Goal: Transaction & Acquisition: Purchase product/service

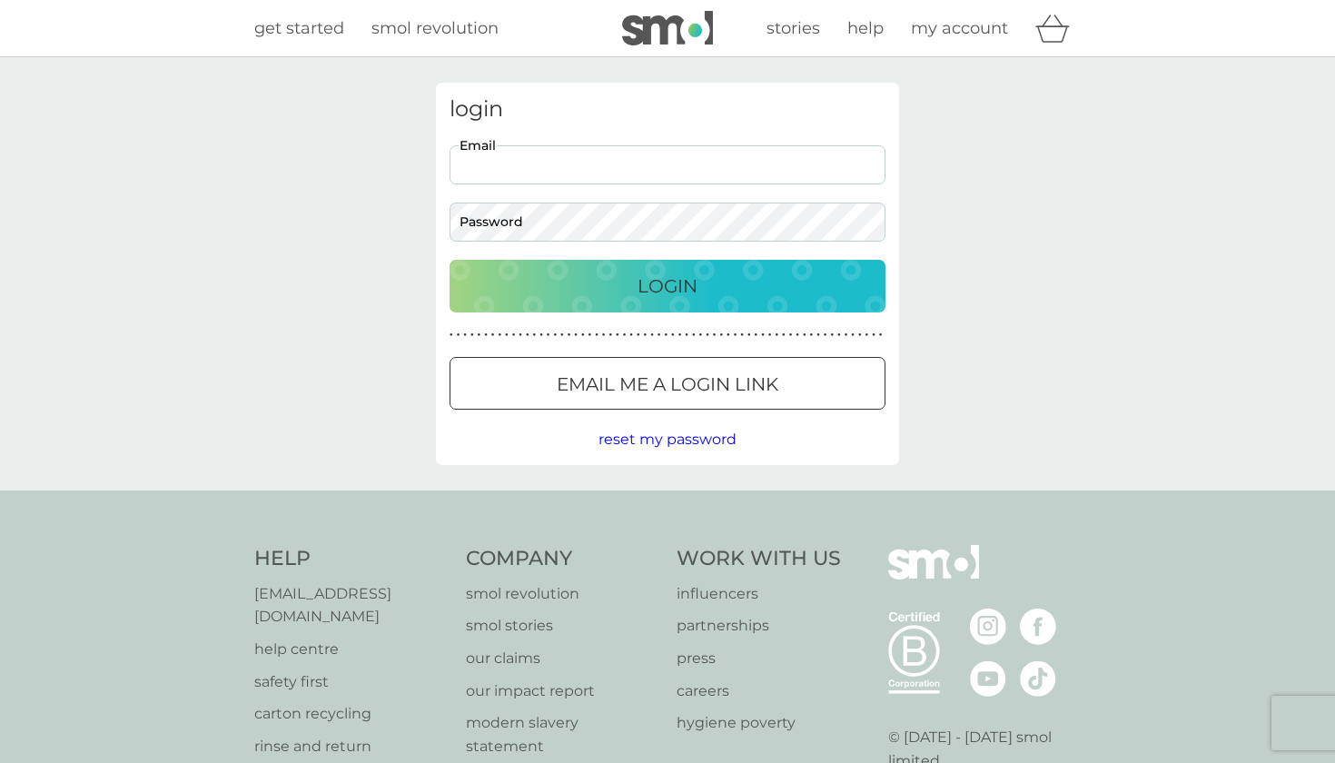
type input "[EMAIL_ADDRESS][DOMAIN_NAME]"
click at [667, 285] on button "Login" at bounding box center [667, 286] width 436 height 53
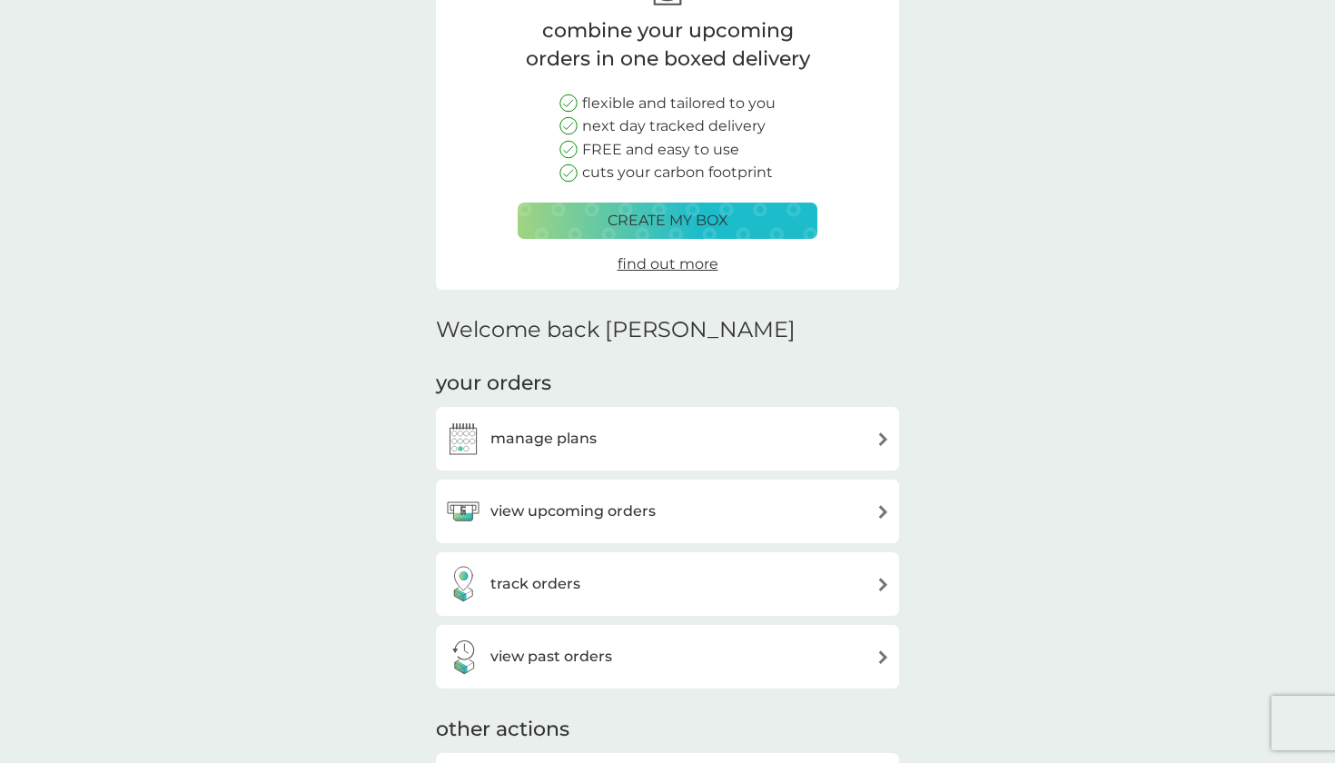
scroll to position [160, 0]
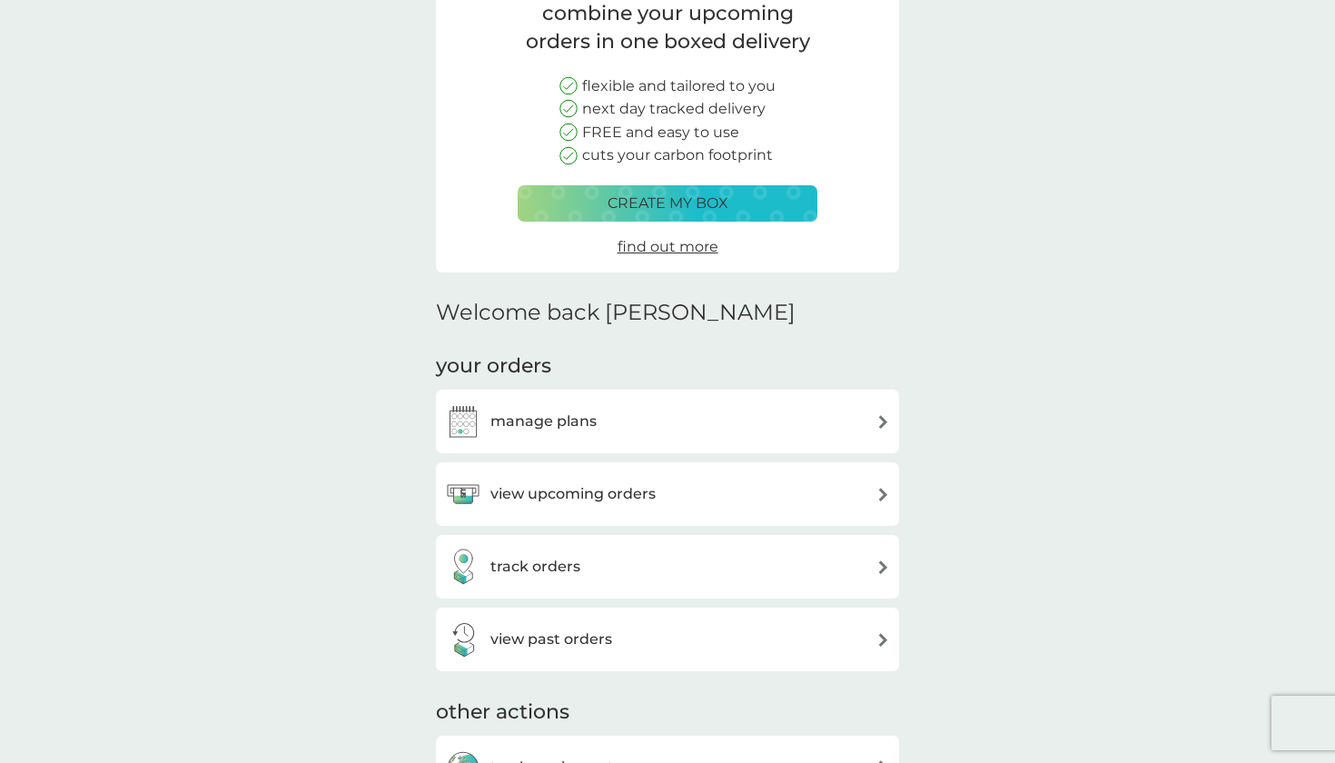
click at [607, 425] on div "manage plans" at bounding box center [667, 421] width 445 height 36
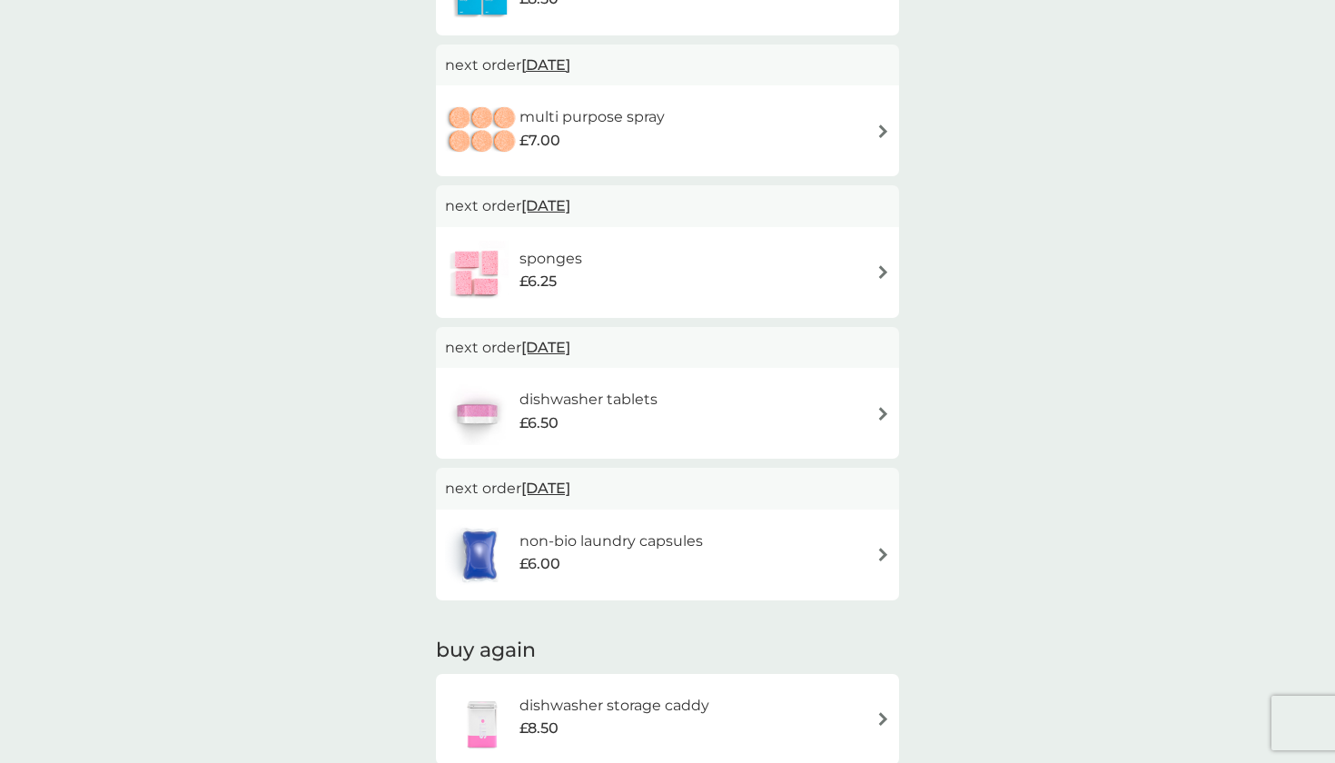
scroll to position [464, 0]
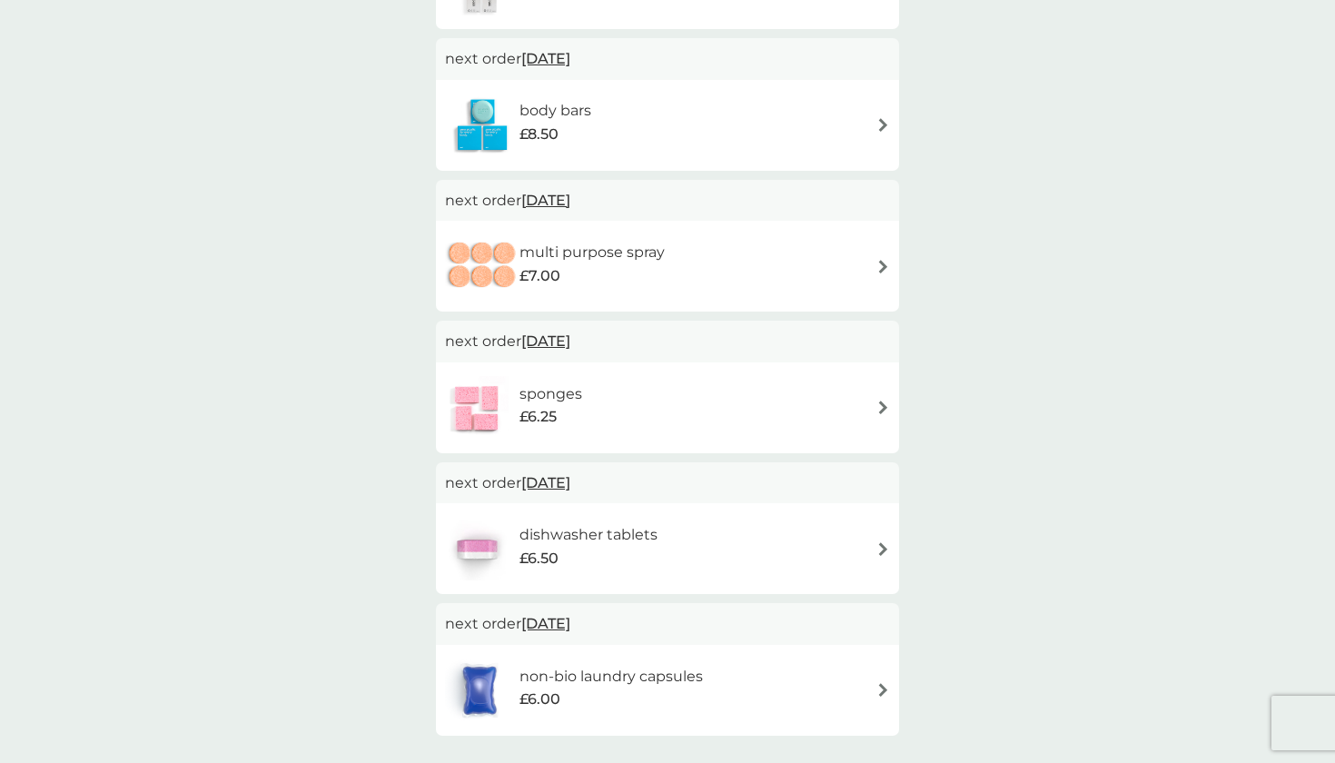
click at [876, 542] on img at bounding box center [883, 549] width 14 height 14
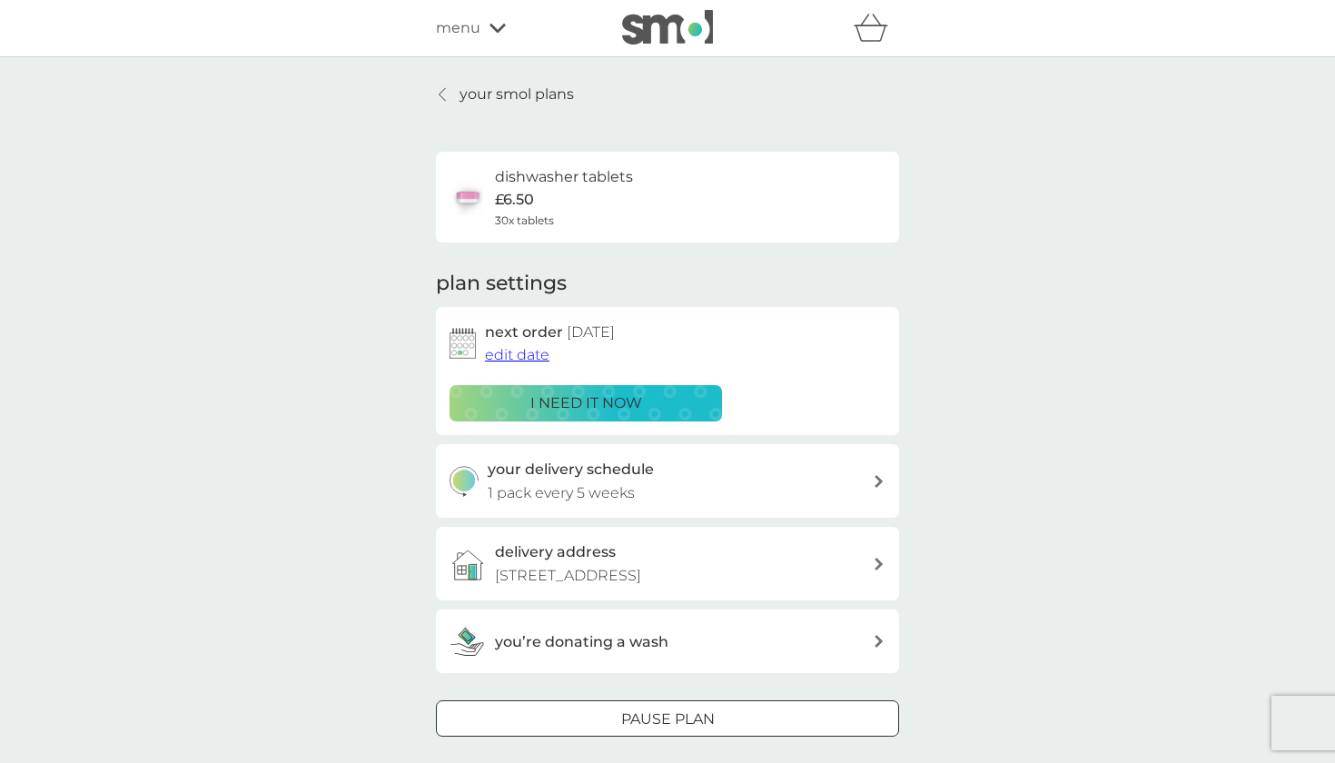
click at [664, 398] on div "i need it now" at bounding box center [585, 403] width 249 height 24
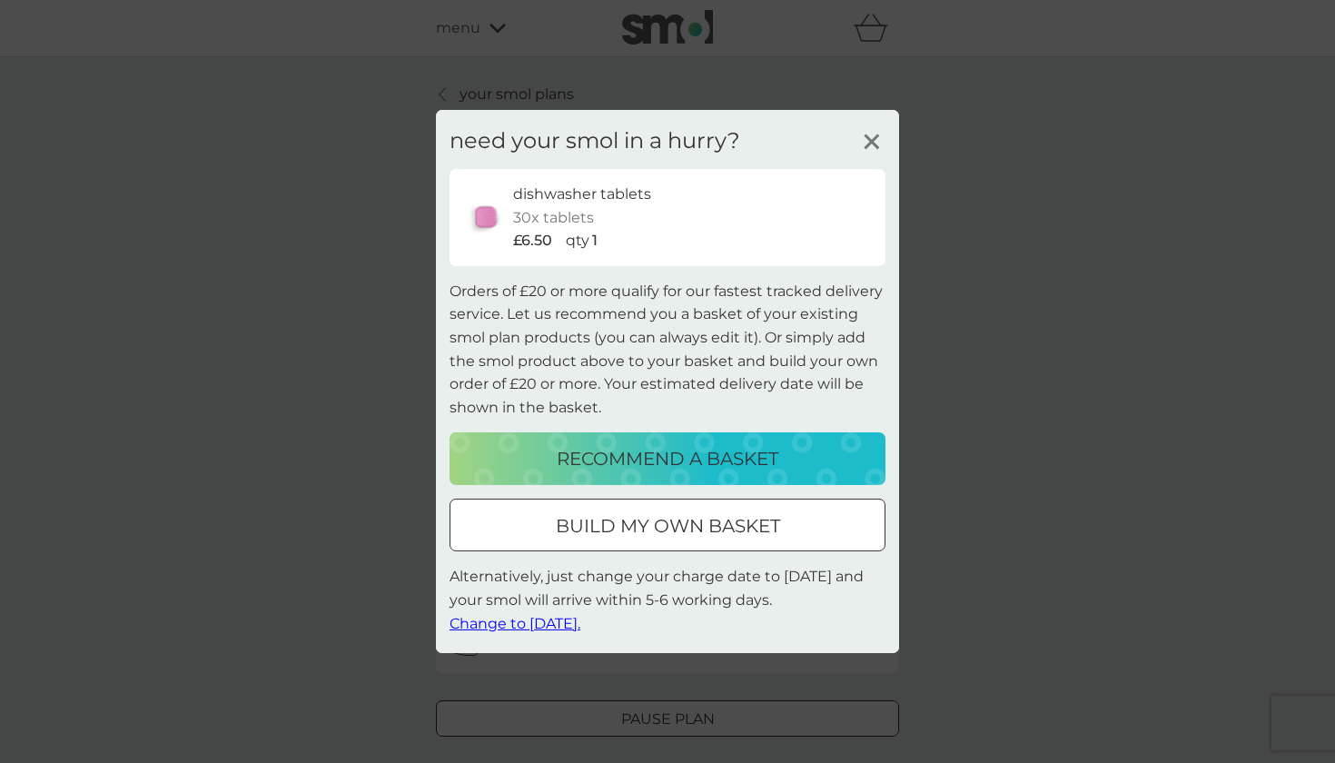
click at [755, 523] on p "build my own basket" at bounding box center [668, 525] width 224 height 29
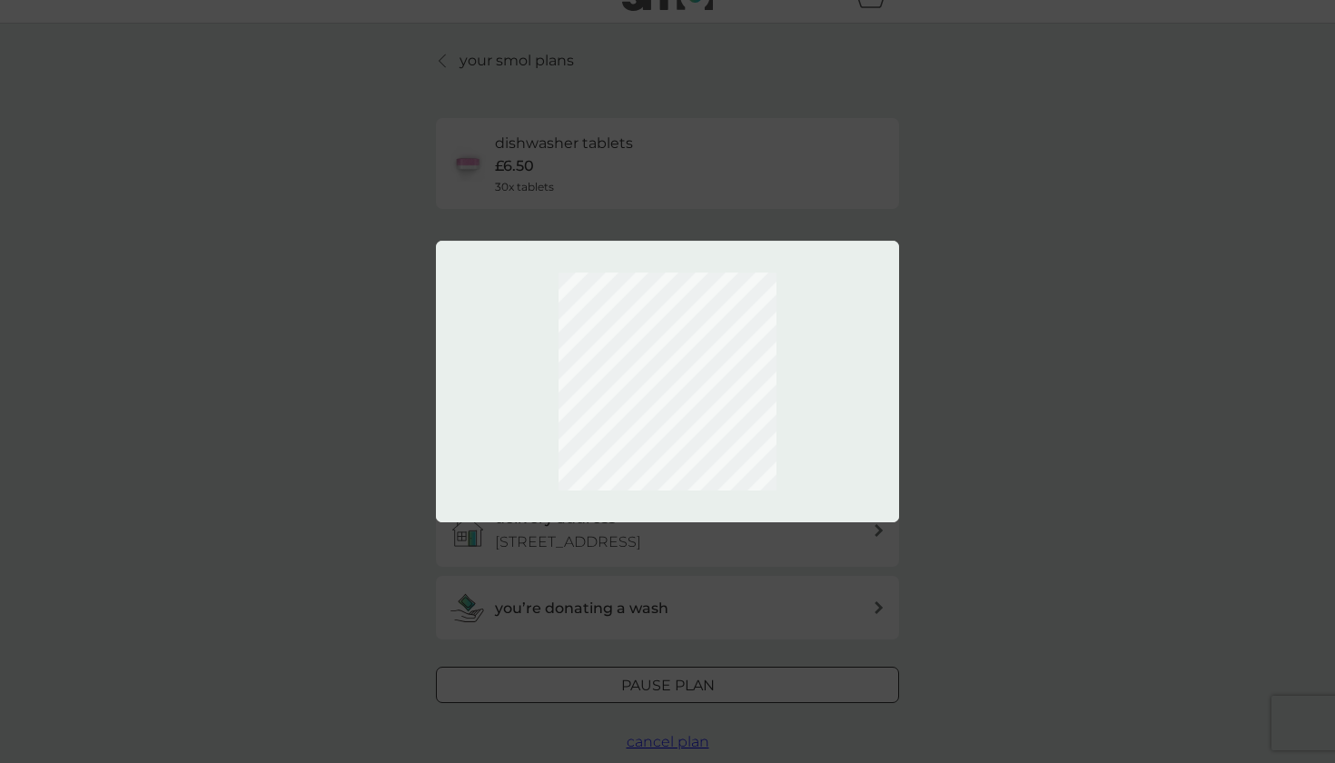
scroll to position [0, 1]
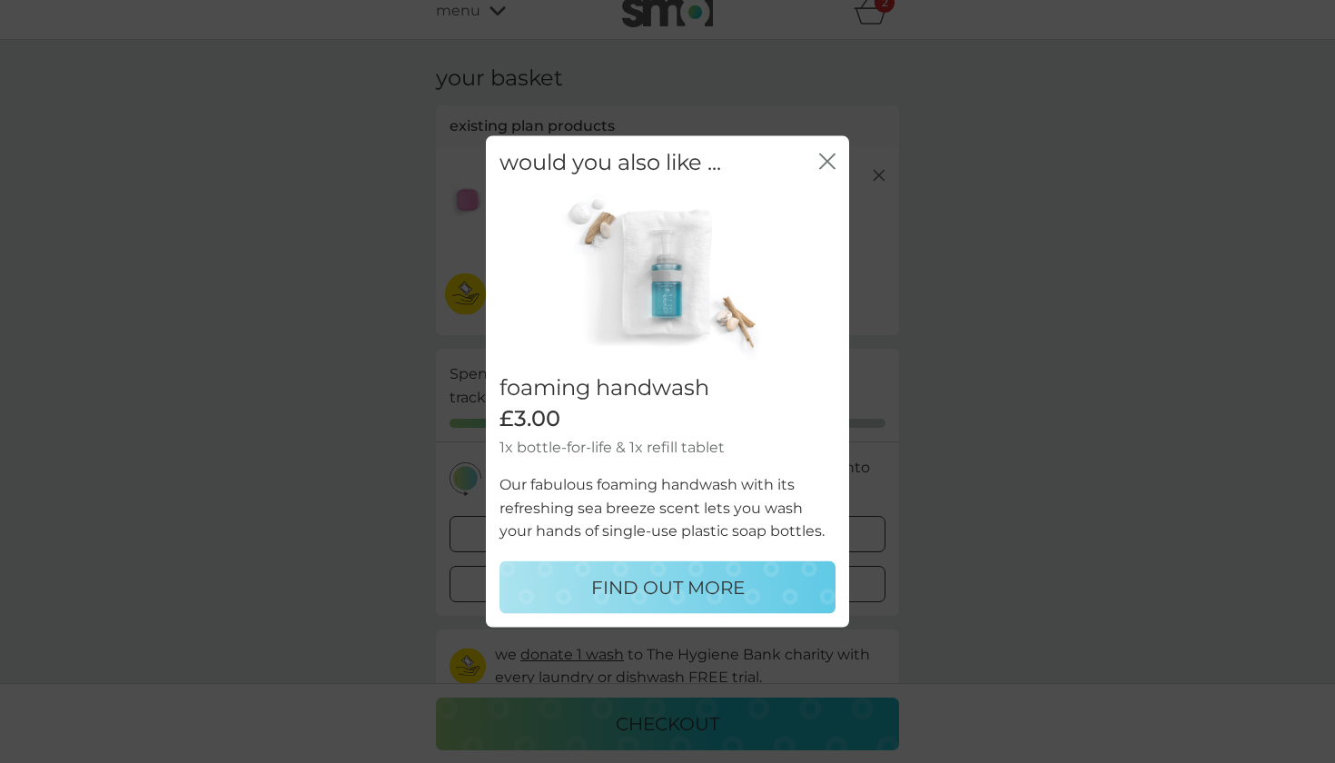
scroll to position [29, 0]
click at [840, 160] on div "would you also like ... close" at bounding box center [667, 163] width 363 height 54
click at [827, 168] on icon "close" at bounding box center [827, 161] width 16 height 16
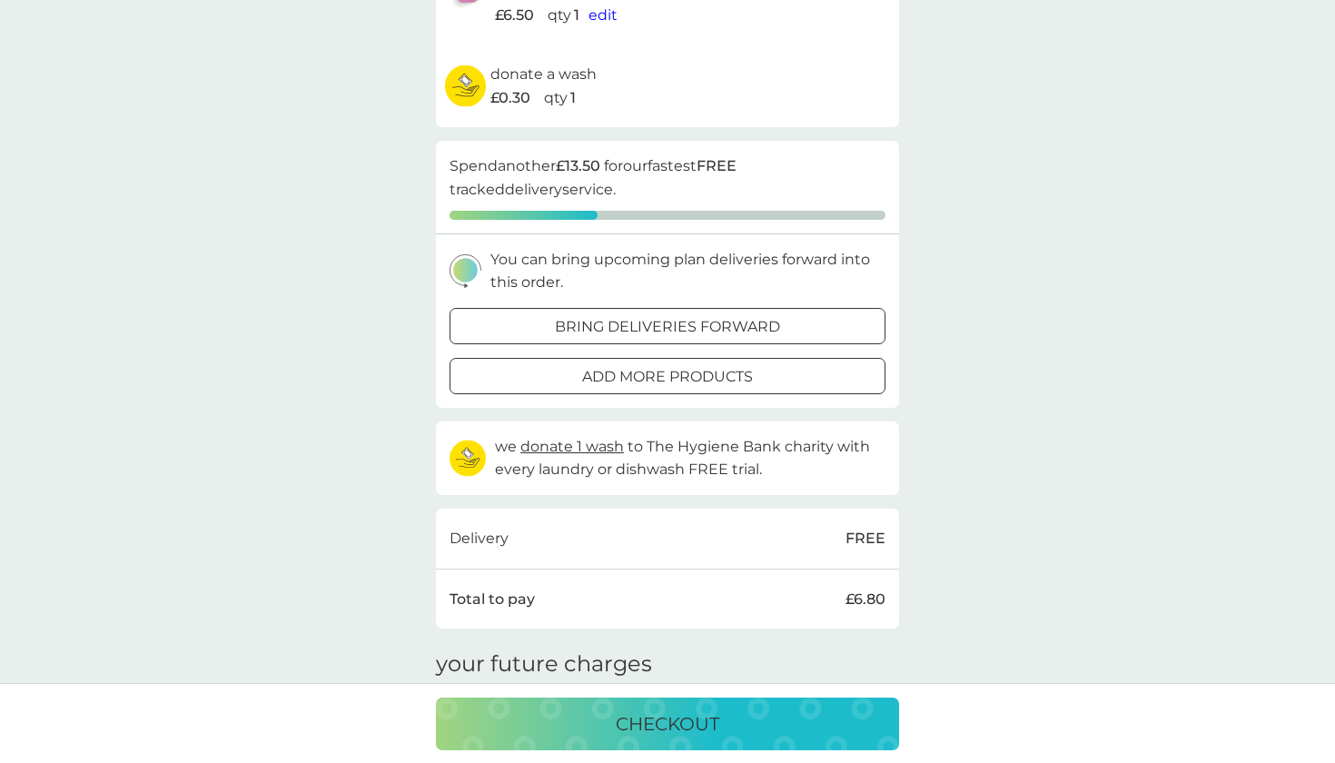
scroll to position [227, 0]
click at [696, 374] on div at bounding box center [667, 374] width 65 height 19
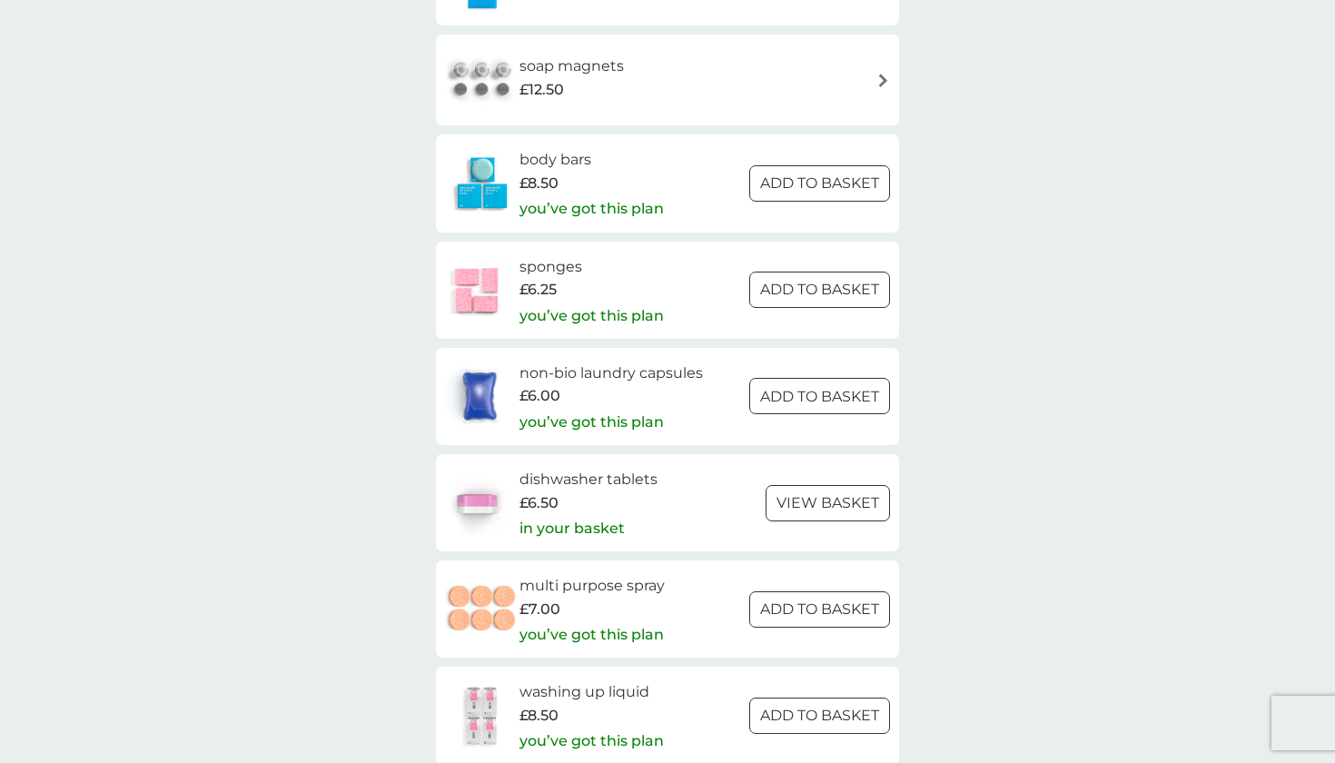
scroll to position [2406, 0]
click at [827, 598] on div at bounding box center [819, 607] width 65 height 19
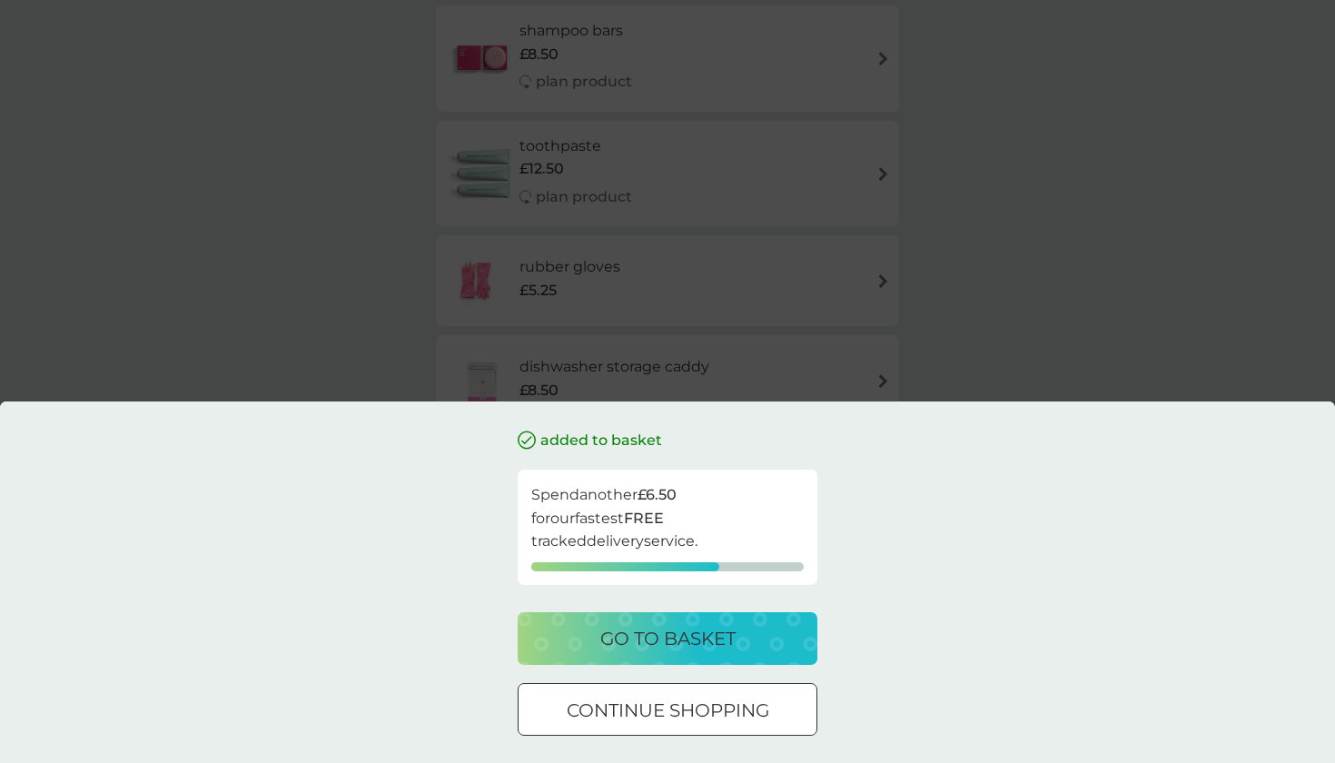
scroll to position [1904, 0]
click at [972, 306] on div "added to basket Spend another £6.50 for our fastest FREE tracked delivery servi…" at bounding box center [667, 381] width 1335 height 763
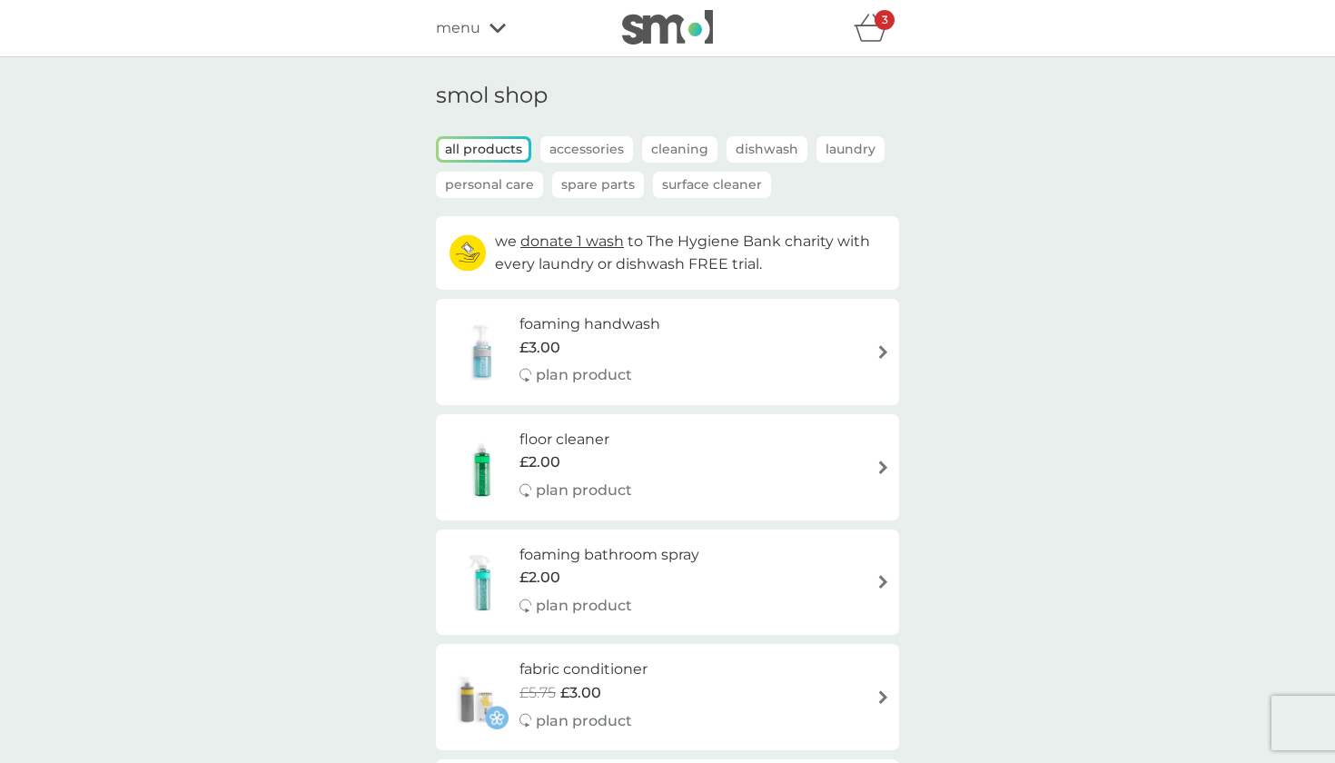
scroll to position [0, 0]
click at [835, 146] on p "Laundry" at bounding box center [850, 149] width 68 height 26
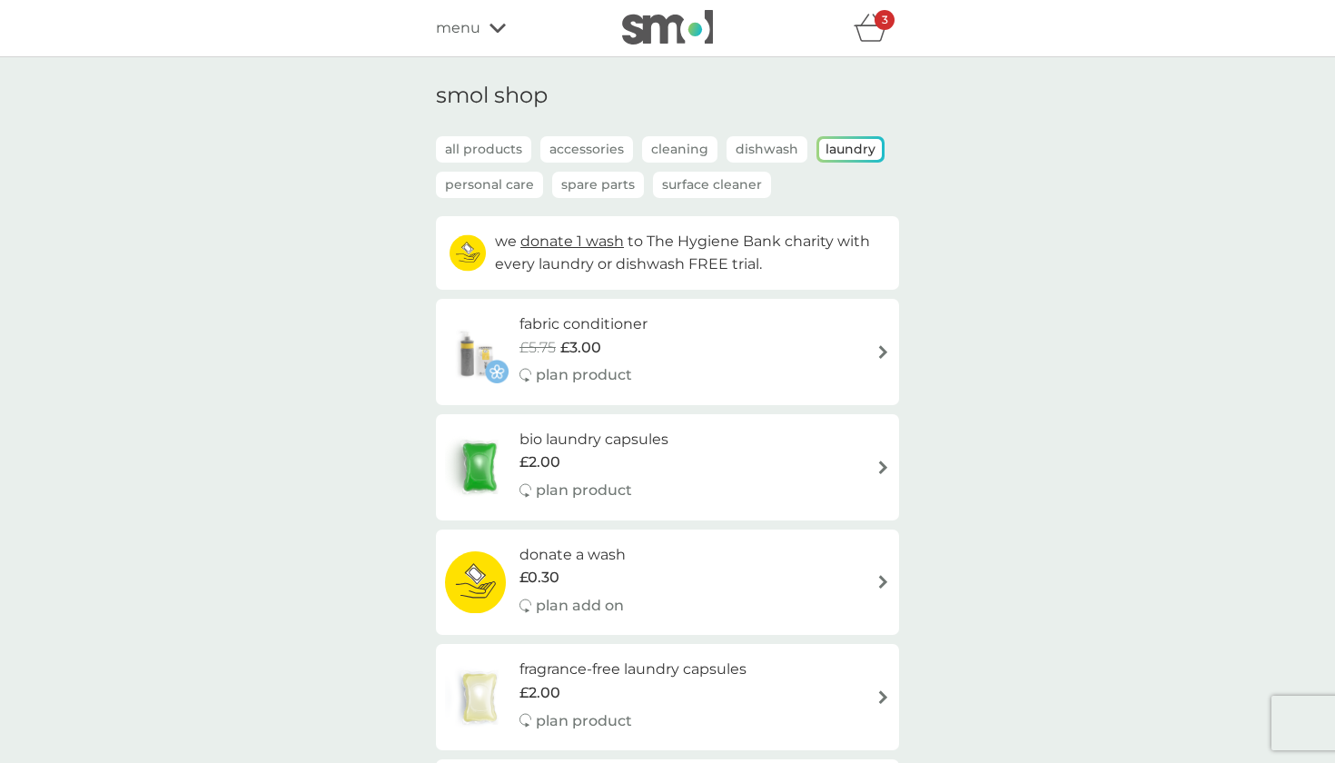
click at [676, 190] on p "Surface Cleaner" at bounding box center [712, 185] width 118 height 26
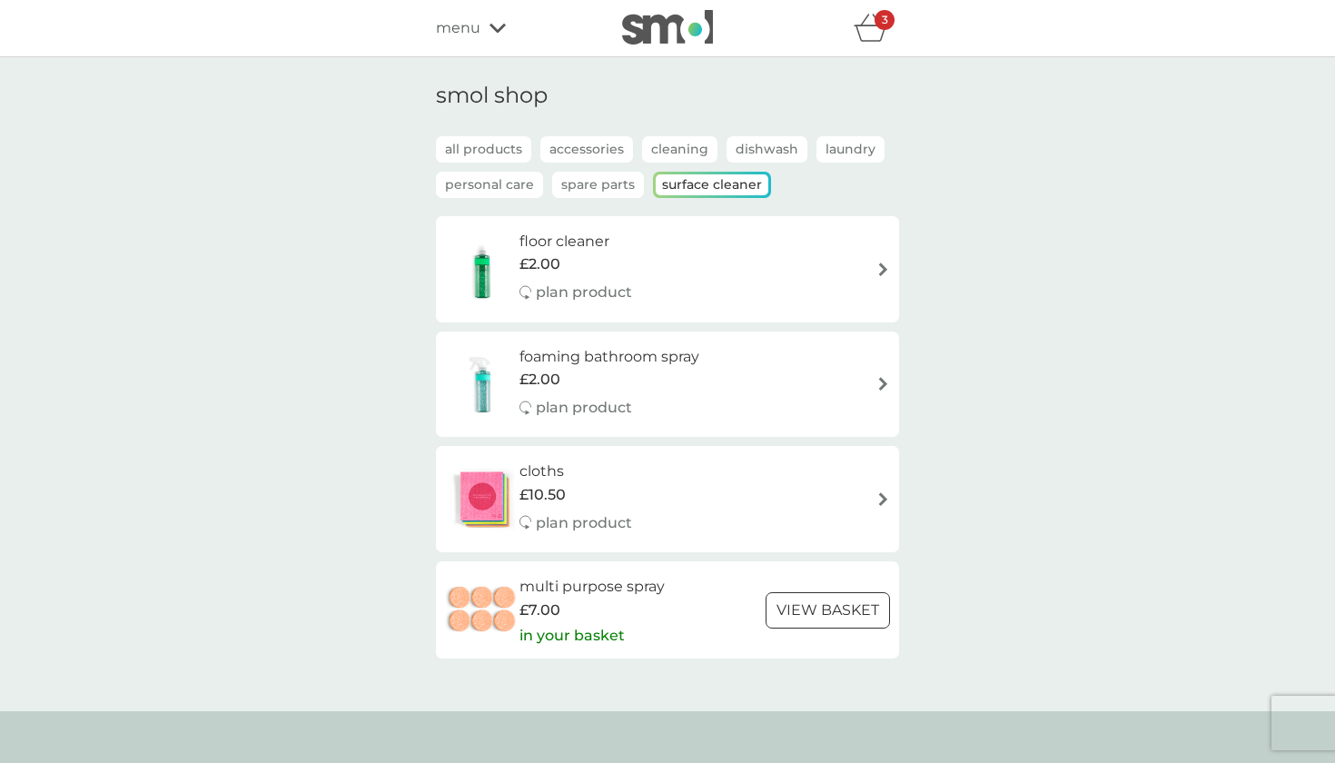
click at [620, 188] on p "Spare Parts" at bounding box center [598, 185] width 92 height 26
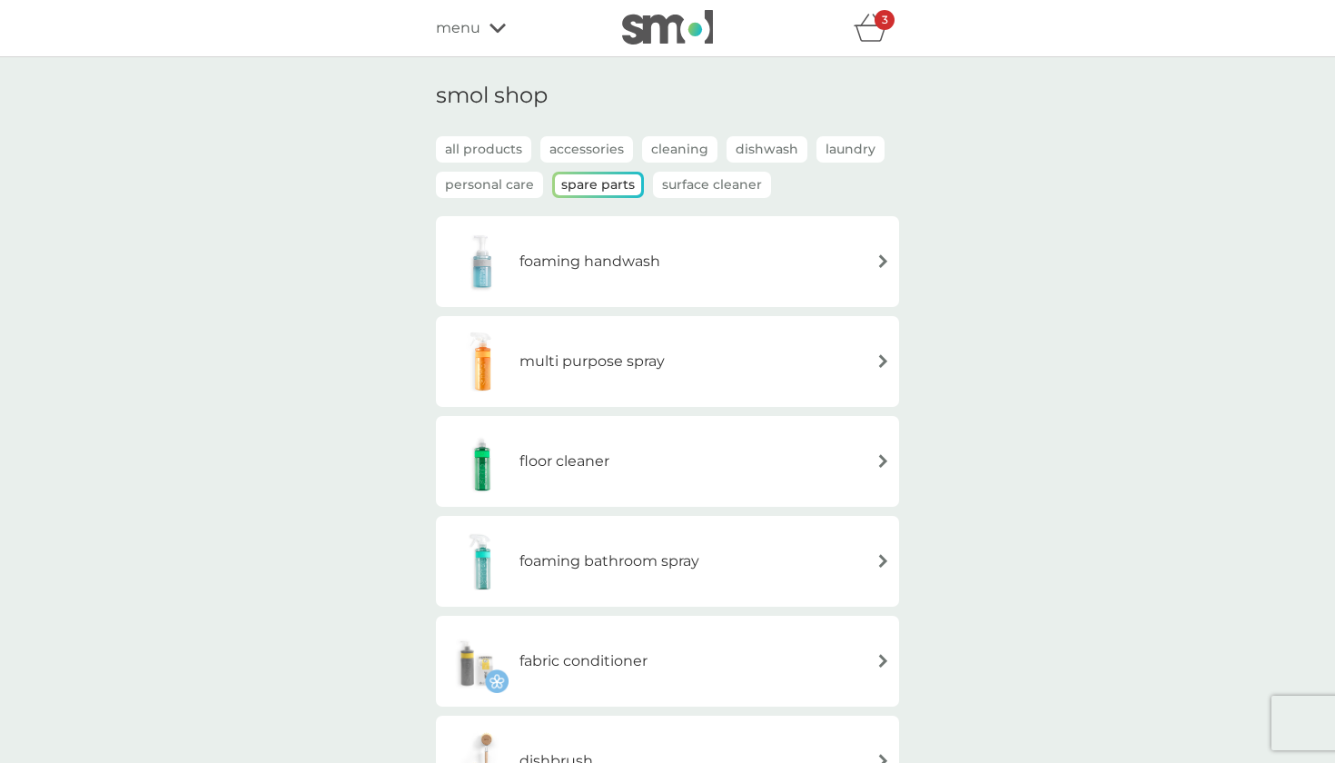
scroll to position [-1, 0]
click at [519, 183] on p "Personal Care" at bounding box center [489, 185] width 107 height 26
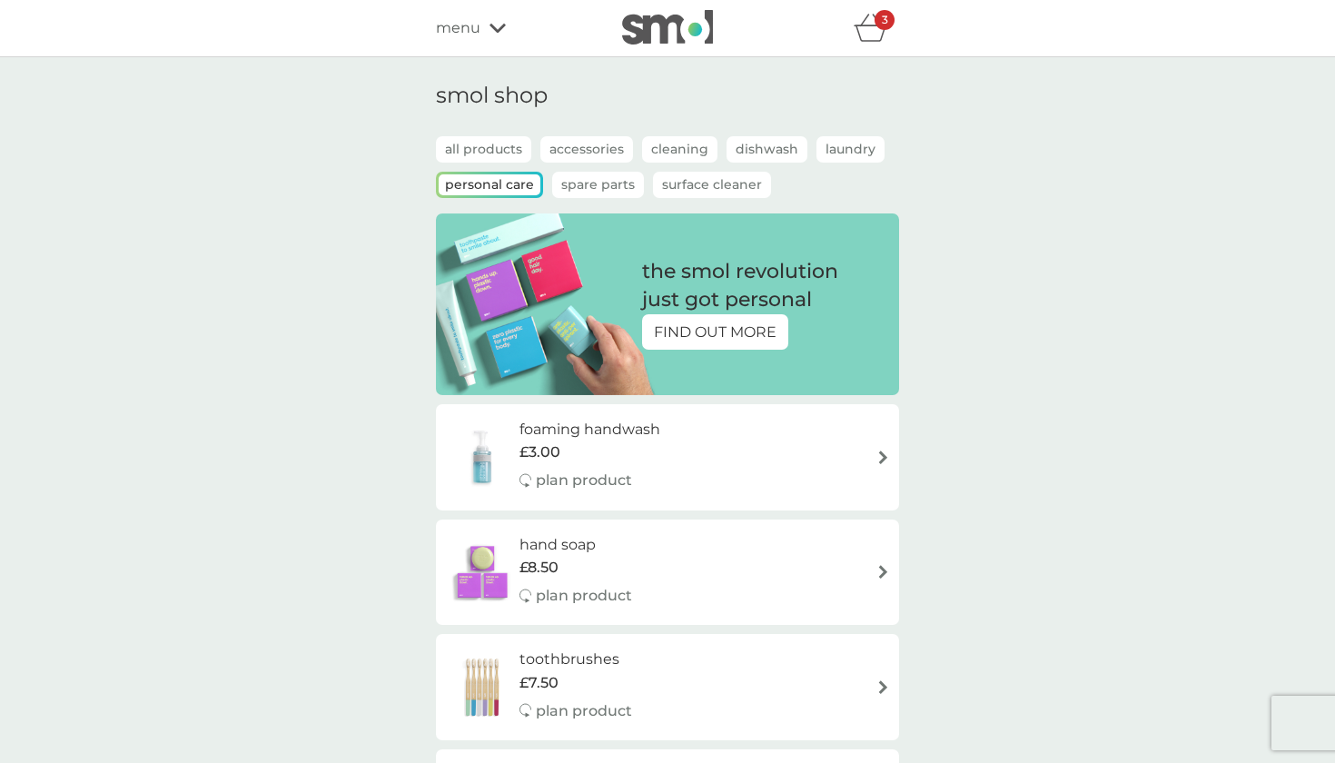
scroll to position [0, 0]
click at [842, 149] on p "Laundry" at bounding box center [850, 149] width 68 height 26
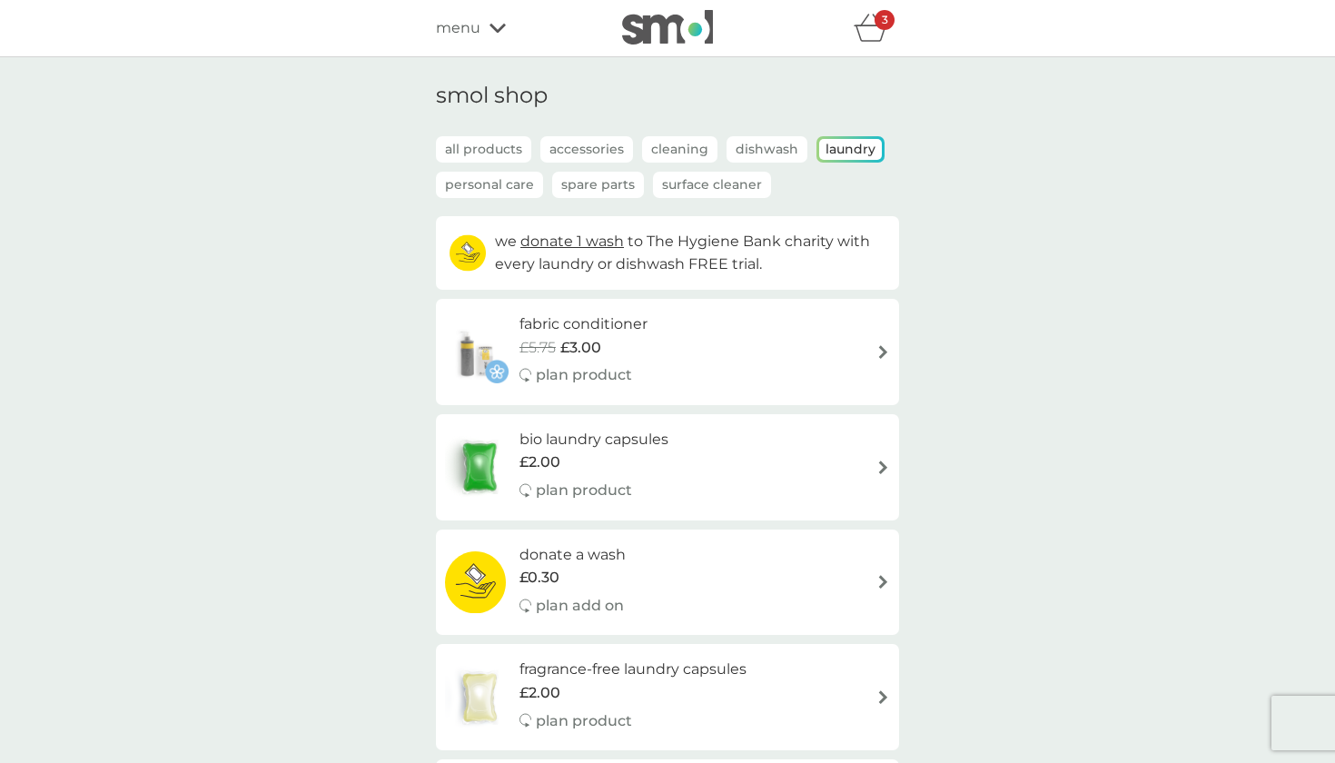
click at [571, 326] on h6 "fabric conditioner" at bounding box center [583, 324] width 128 height 24
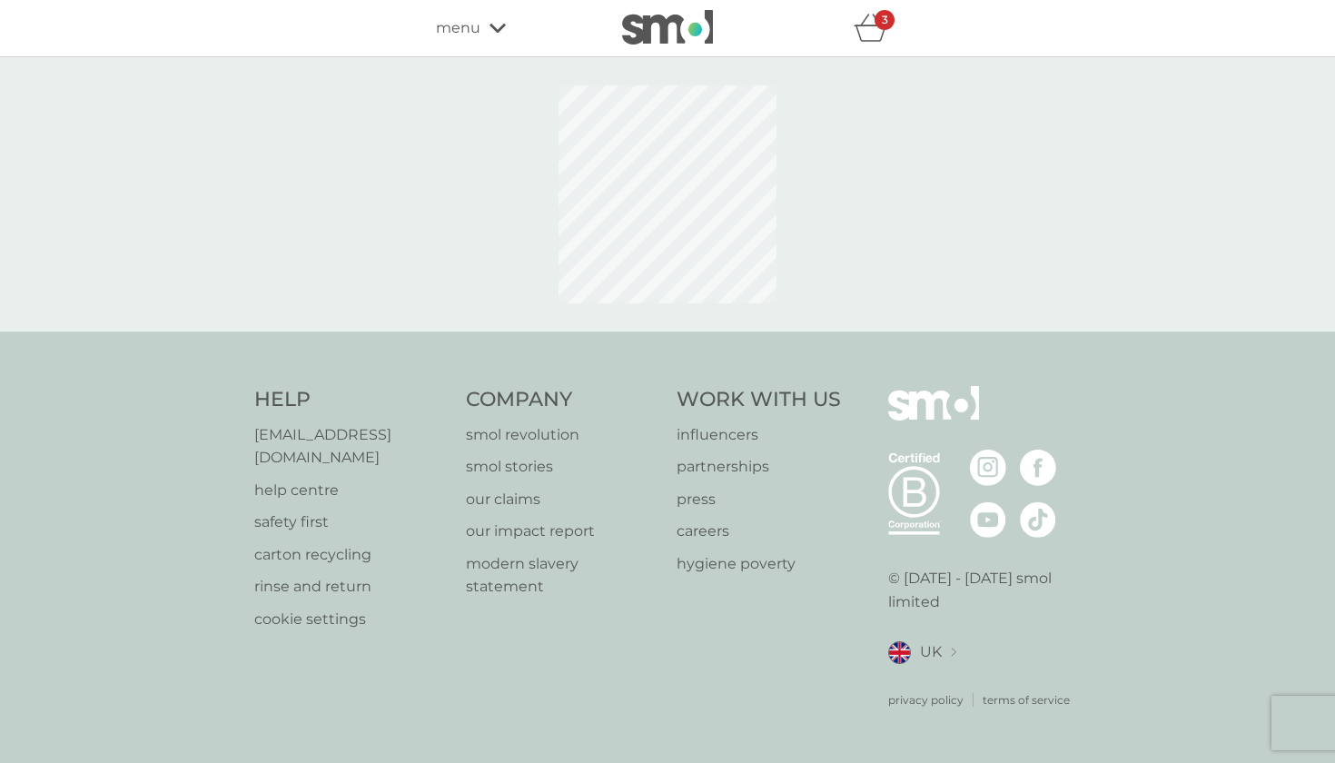
select select "182"
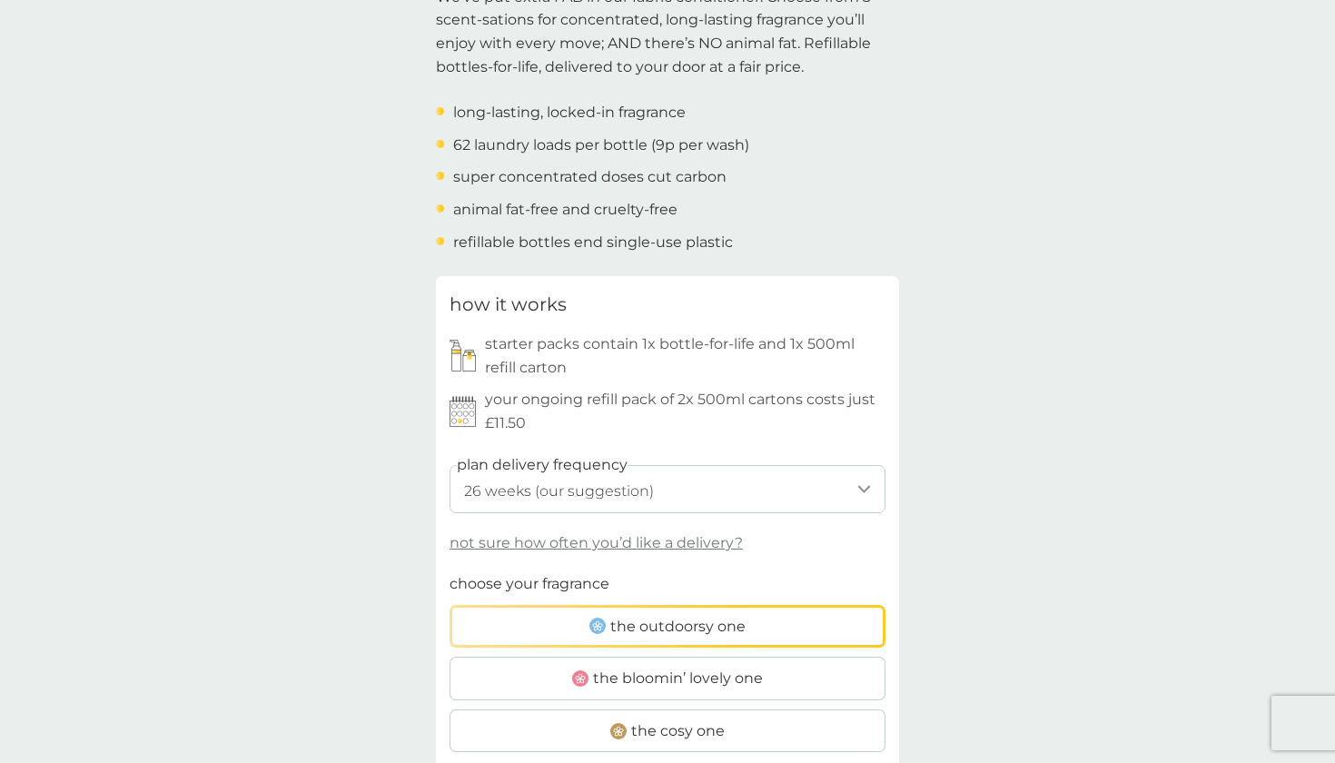
scroll to position [620, 0]
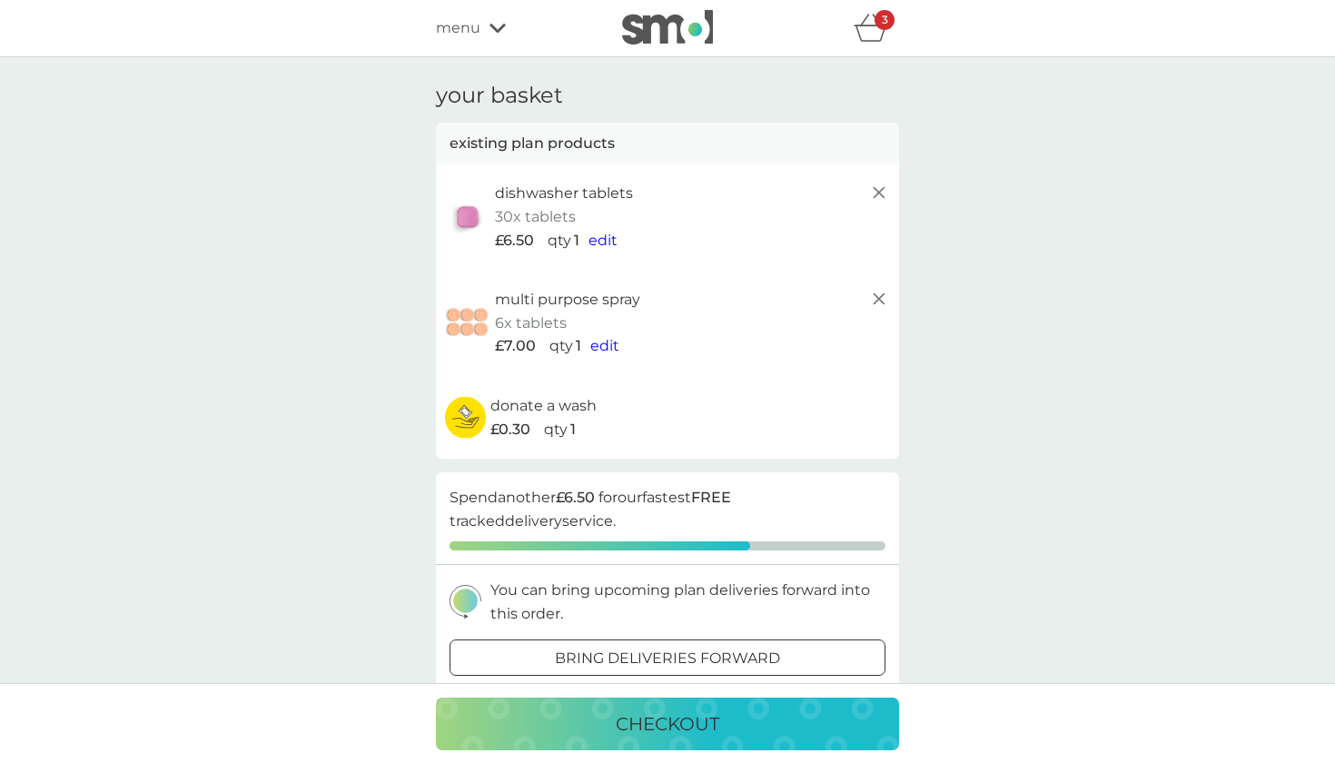
click at [478, 35] on span "menu" at bounding box center [458, 28] width 44 height 24
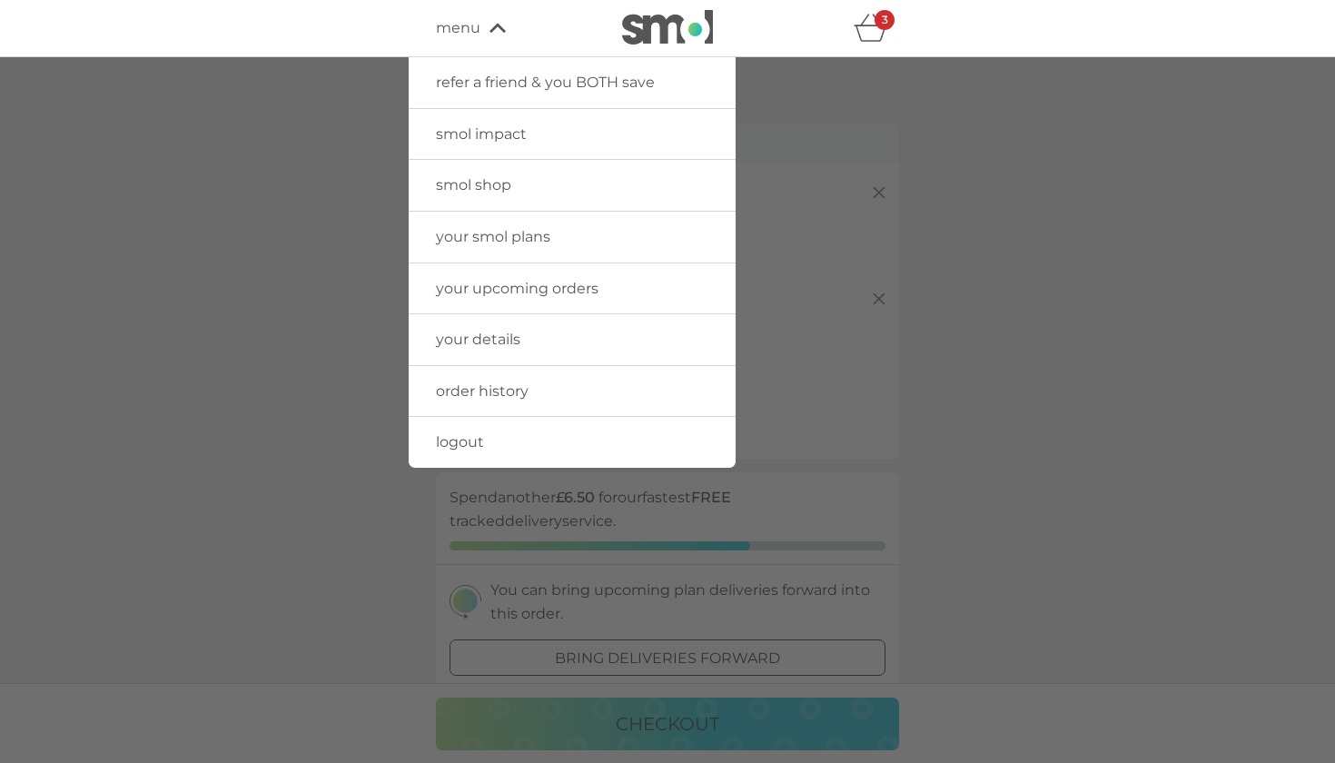
click at [508, 177] on span "smol shop" at bounding box center [473, 184] width 75 height 17
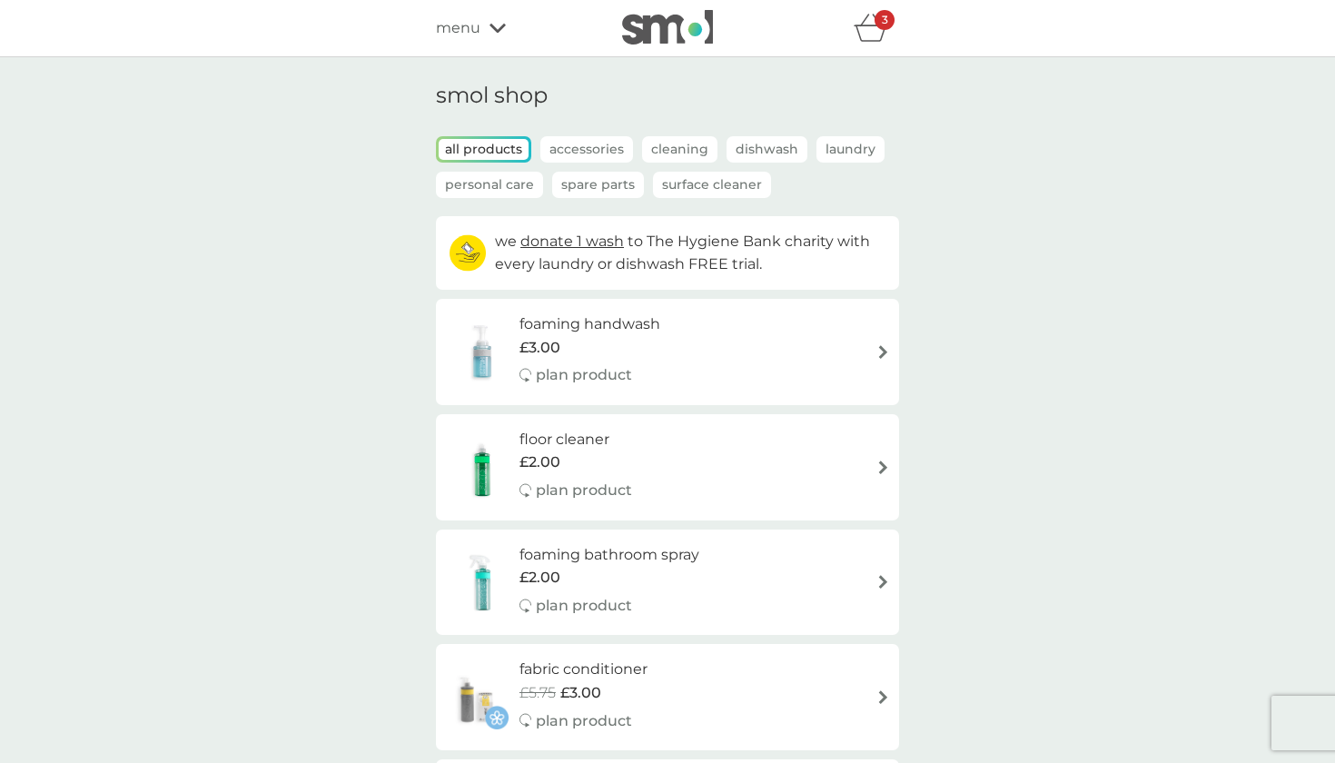
scroll to position [5, 0]
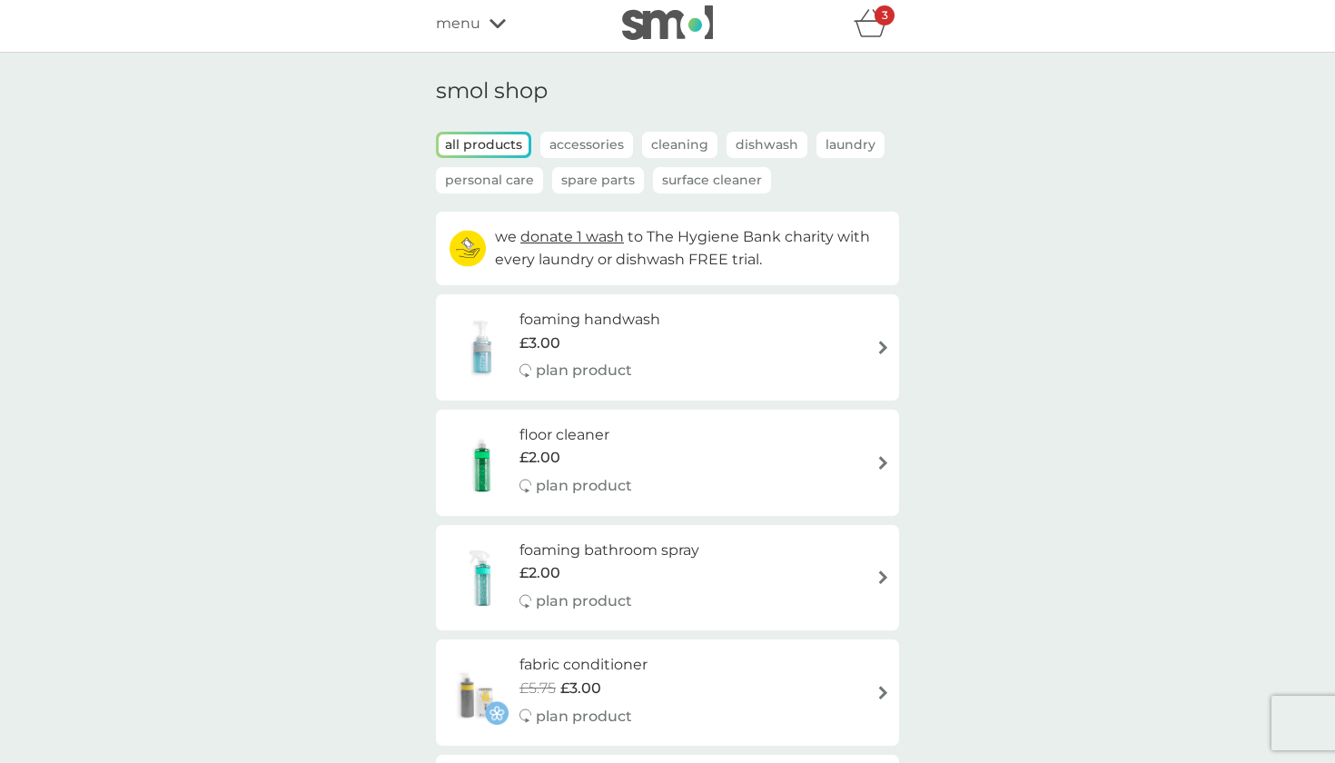
click at [670, 140] on p "Cleaning" at bounding box center [679, 145] width 75 height 26
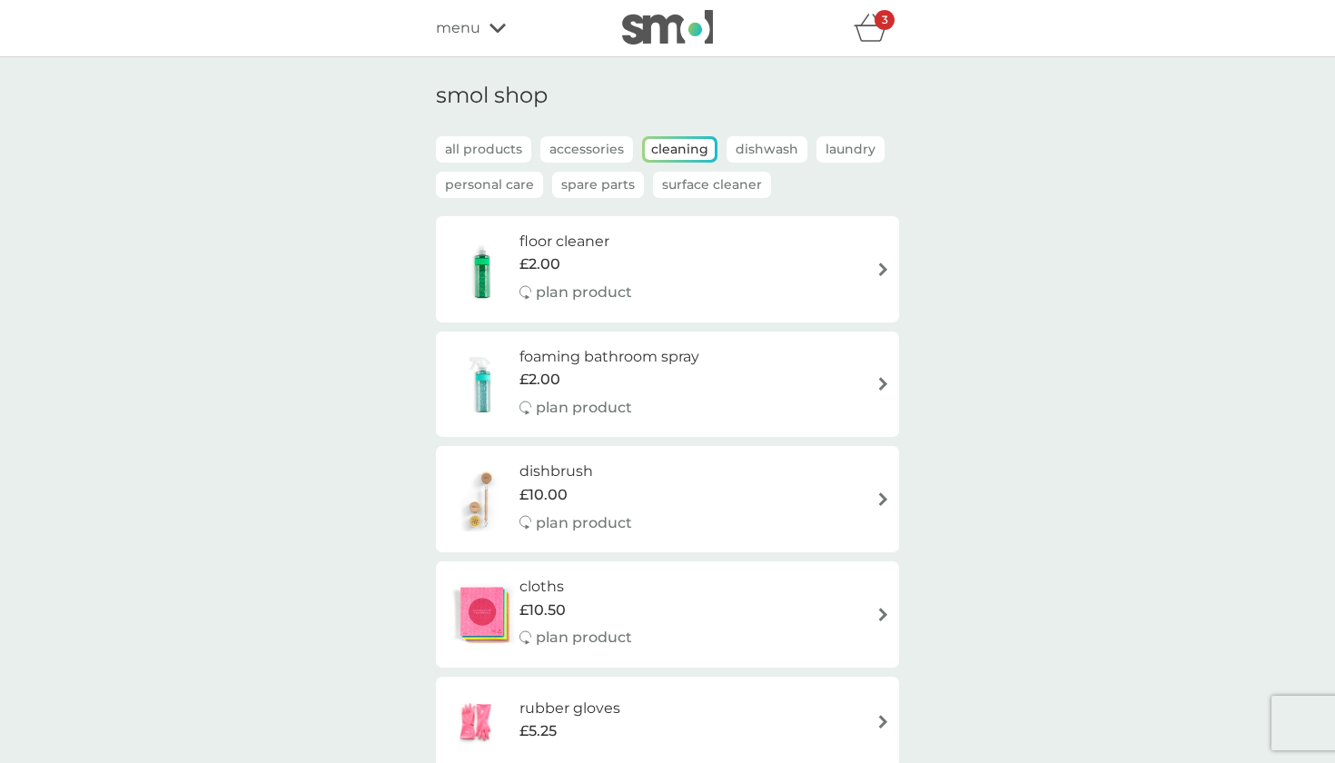
scroll to position [0, 0]
click at [751, 146] on p "Dishwash" at bounding box center [766, 149] width 81 height 26
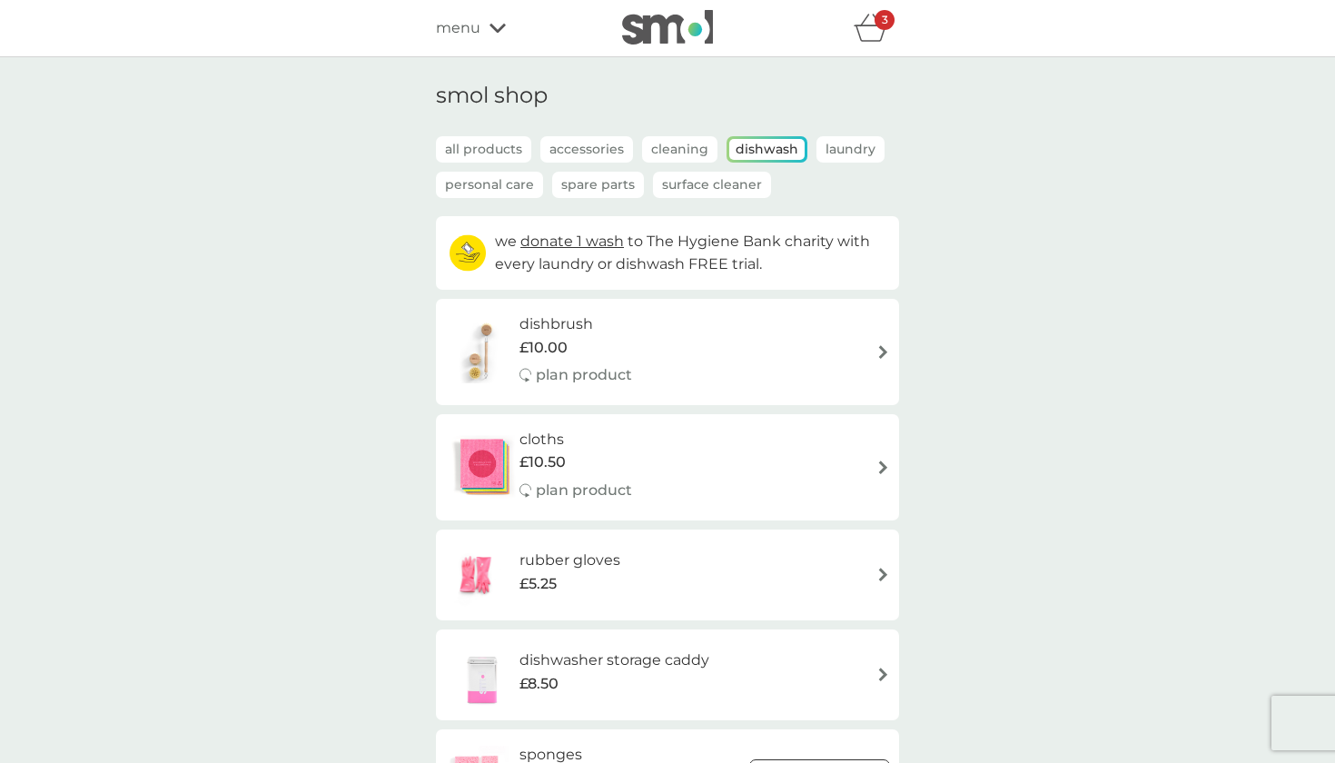
click at [890, 38] on div "3" at bounding box center [876, 28] width 45 height 36
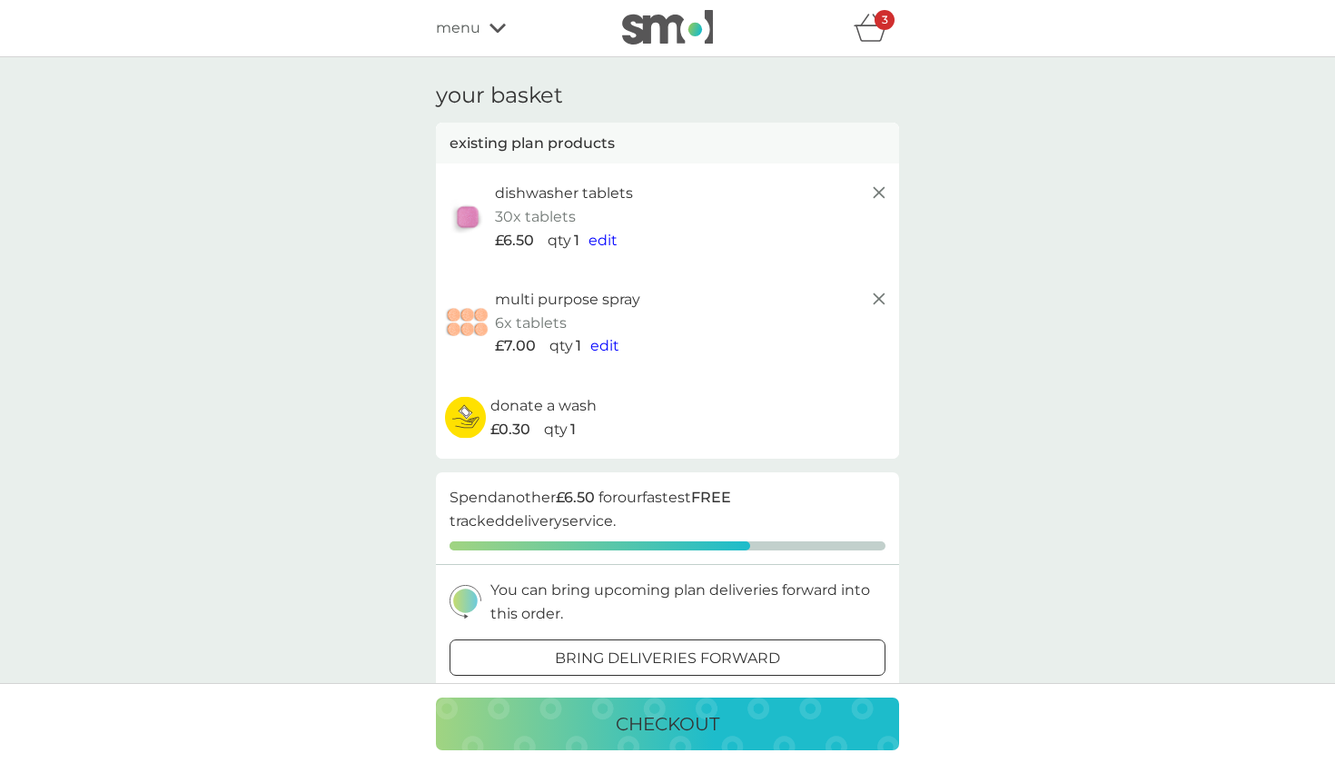
click at [705, 732] on p "checkout" at bounding box center [668, 723] width 104 height 29
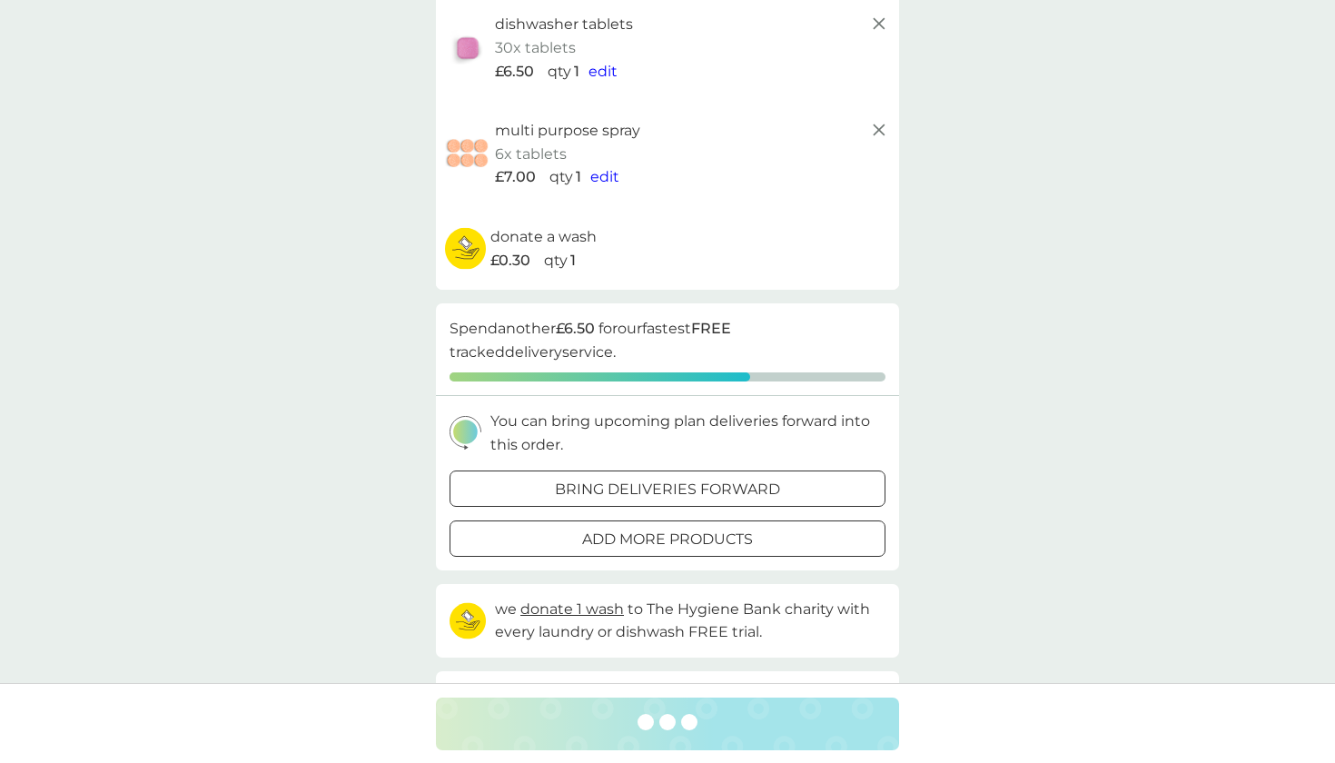
scroll to position [171, 0]
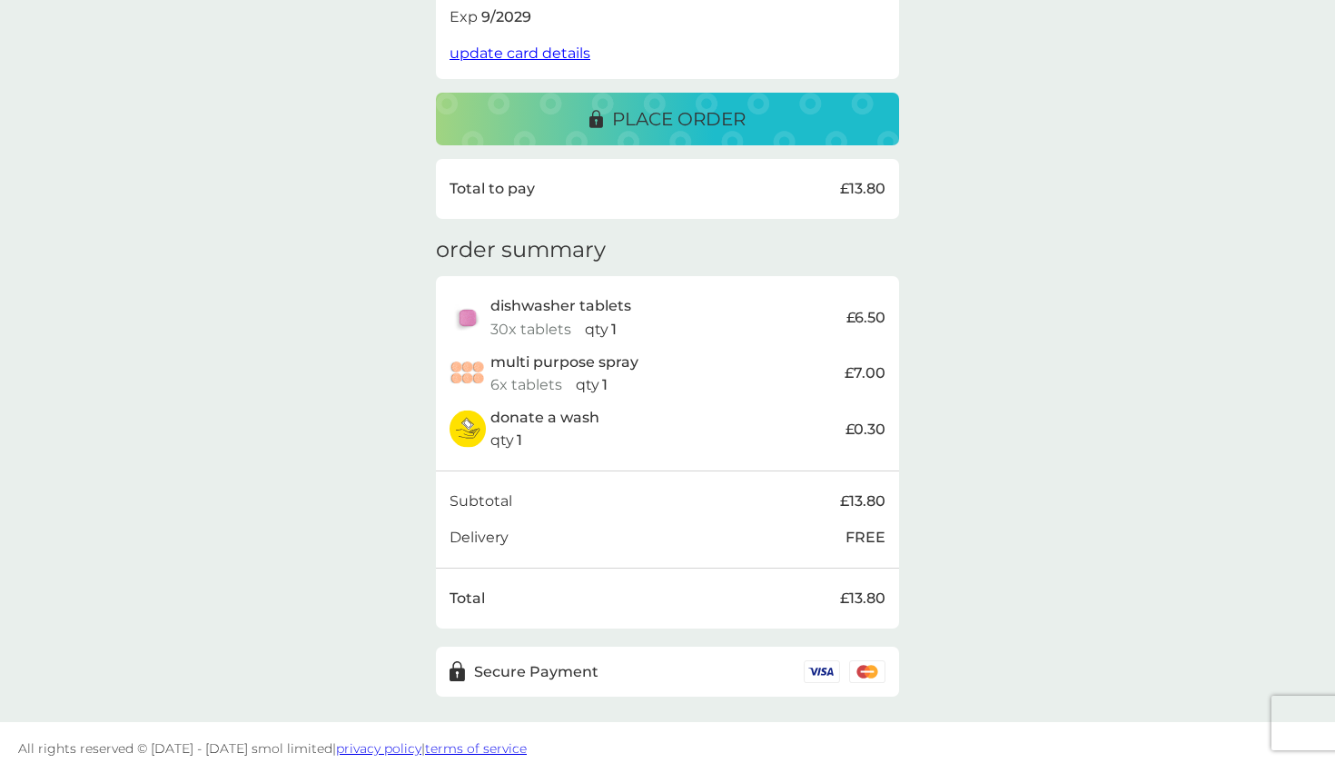
scroll to position [391, 0]
click at [761, 122] on div "place order" at bounding box center [667, 119] width 427 height 29
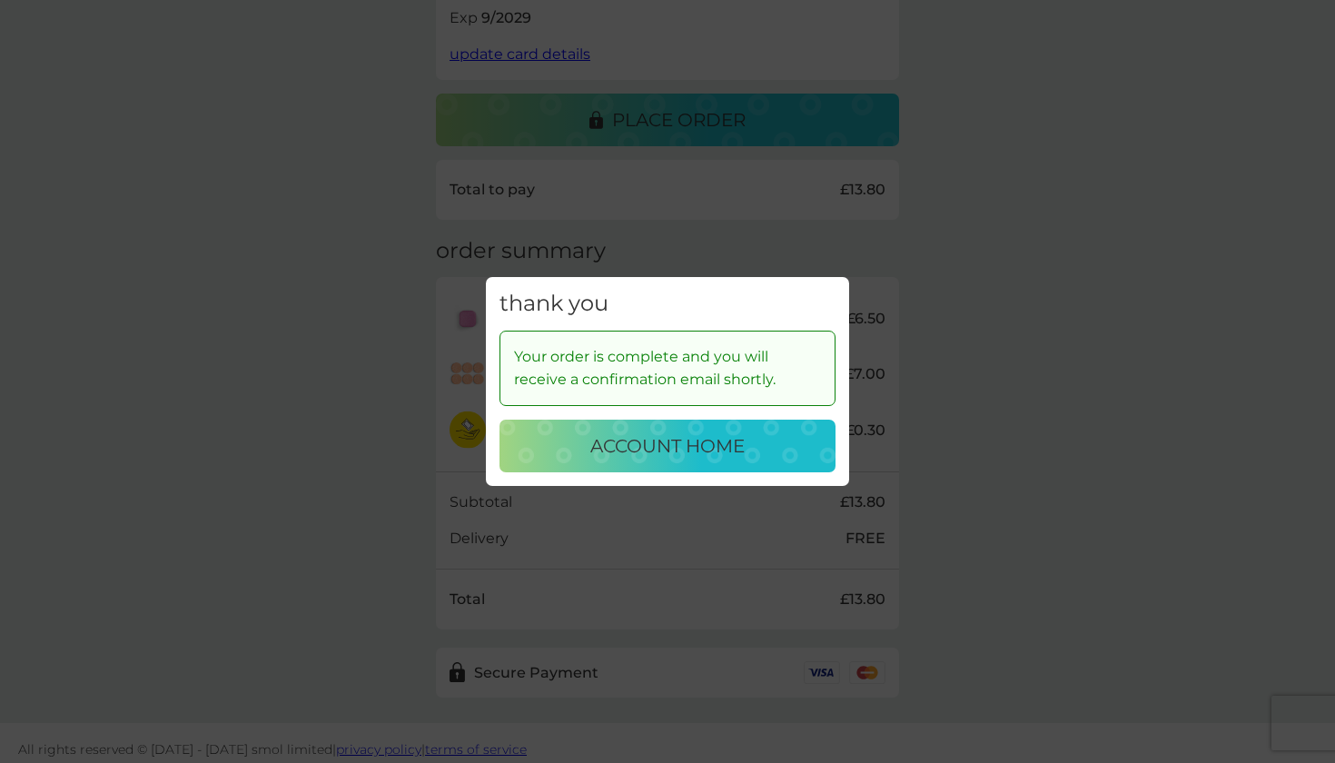
click at [874, 114] on div "thank you Your order is complete and you will receive a confirmation email shor…" at bounding box center [667, 381] width 1335 height 763
